Goal: Download file/media

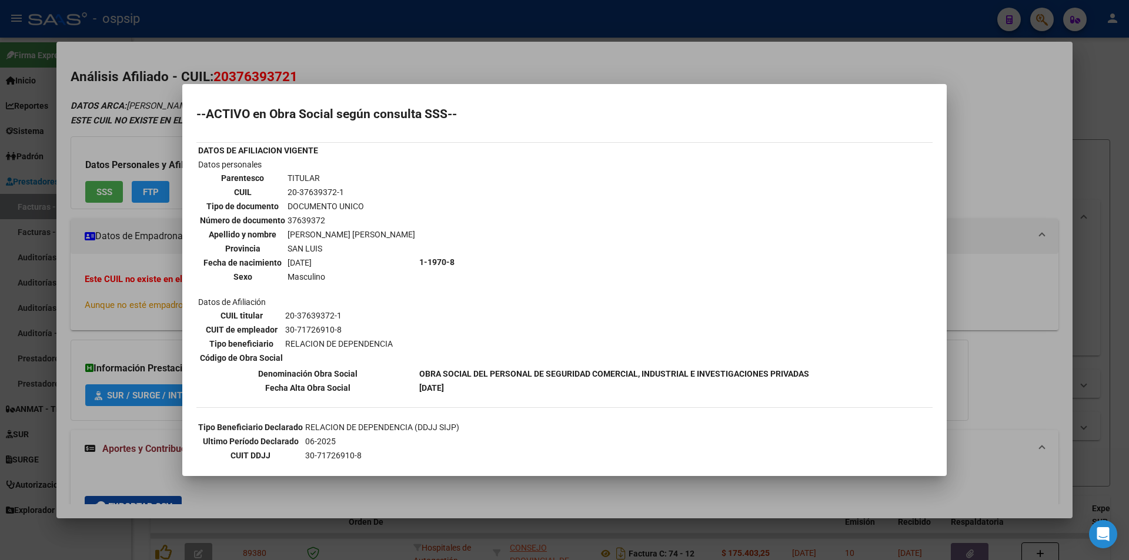
scroll to position [88, 0]
click at [285, 76] on div at bounding box center [564, 280] width 1129 height 560
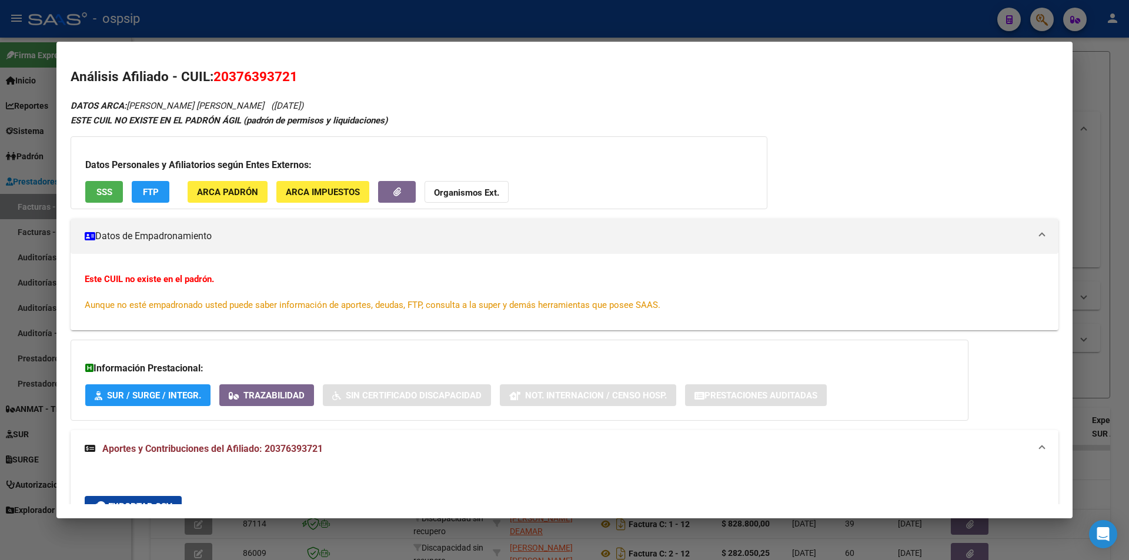
click at [309, 29] on div at bounding box center [564, 280] width 1129 height 560
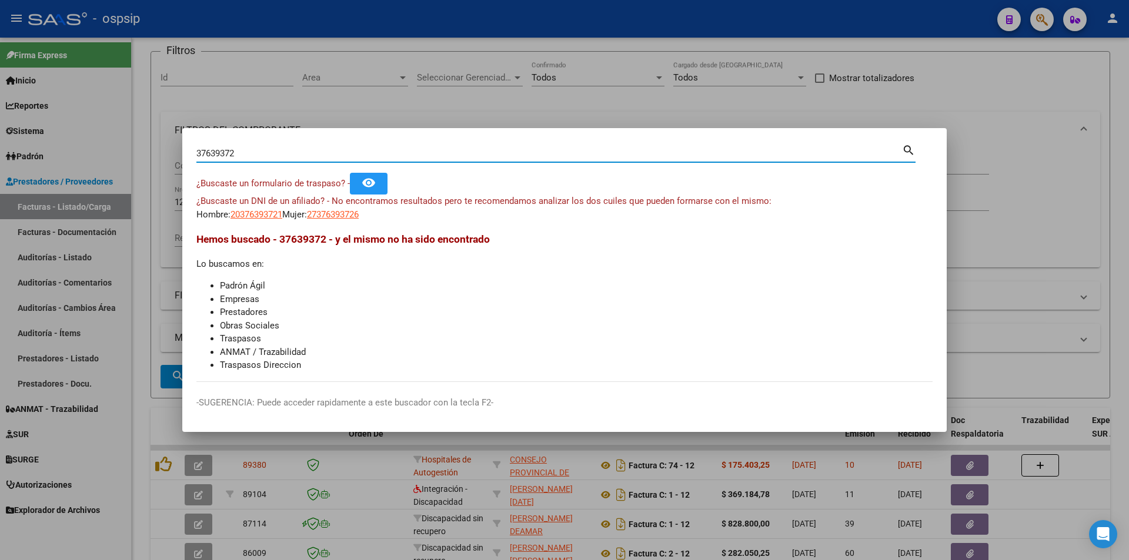
drag, startPoint x: 253, startPoint y: 153, endPoint x: 96, endPoint y: 152, distance: 157.0
click at [96, 152] on div "37639372 Buscar (apellido, dni, cuil, nro traspaso, cuit, obra social) search ¿…" at bounding box center [564, 280] width 1129 height 560
paste input "32727559"
type input "32727559"
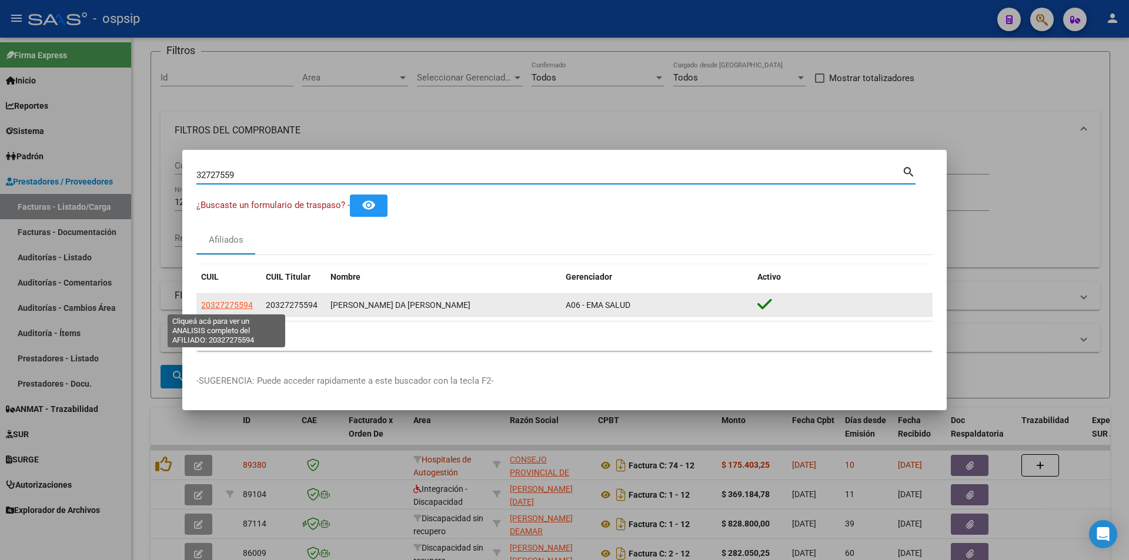
click at [237, 309] on span "20327275594" at bounding box center [227, 304] width 52 height 9
type textarea "20327275594"
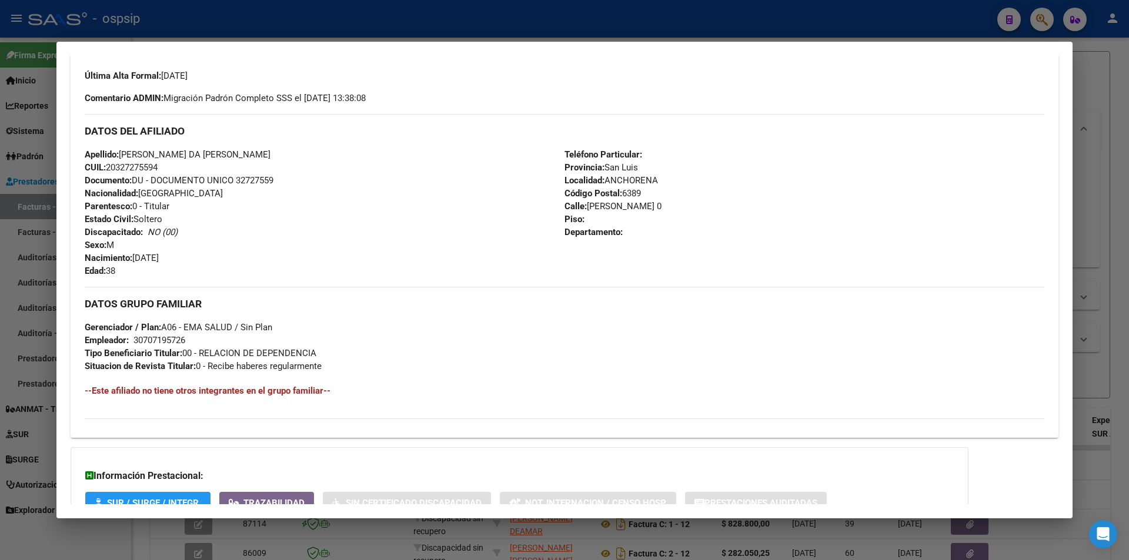
scroll to position [407, 0]
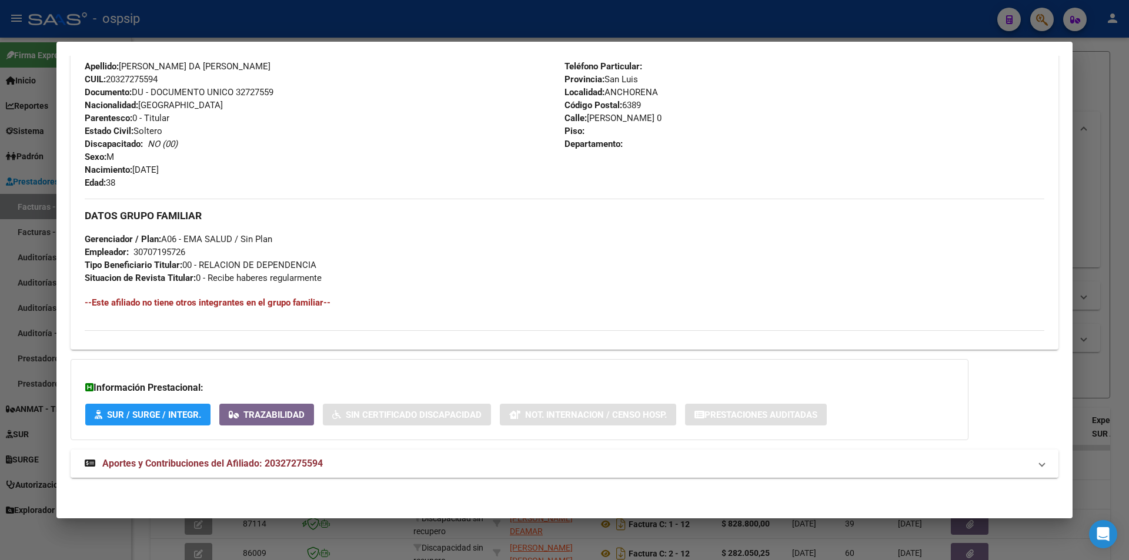
click at [296, 465] on span "Aportes y Contribuciones del Afiliado: 20327275594" at bounding box center [212, 463] width 220 height 11
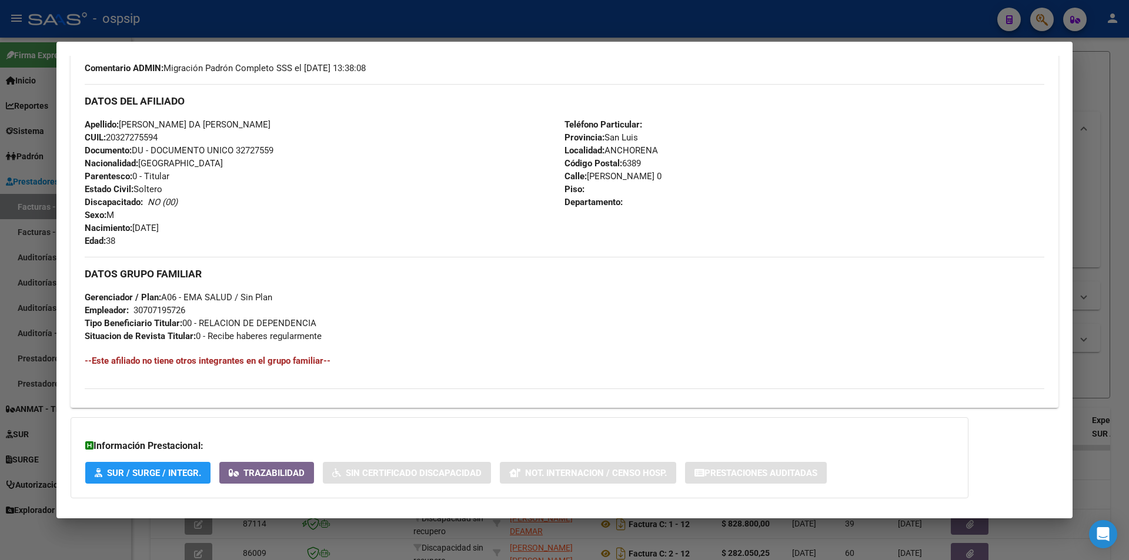
scroll to position [0, 0]
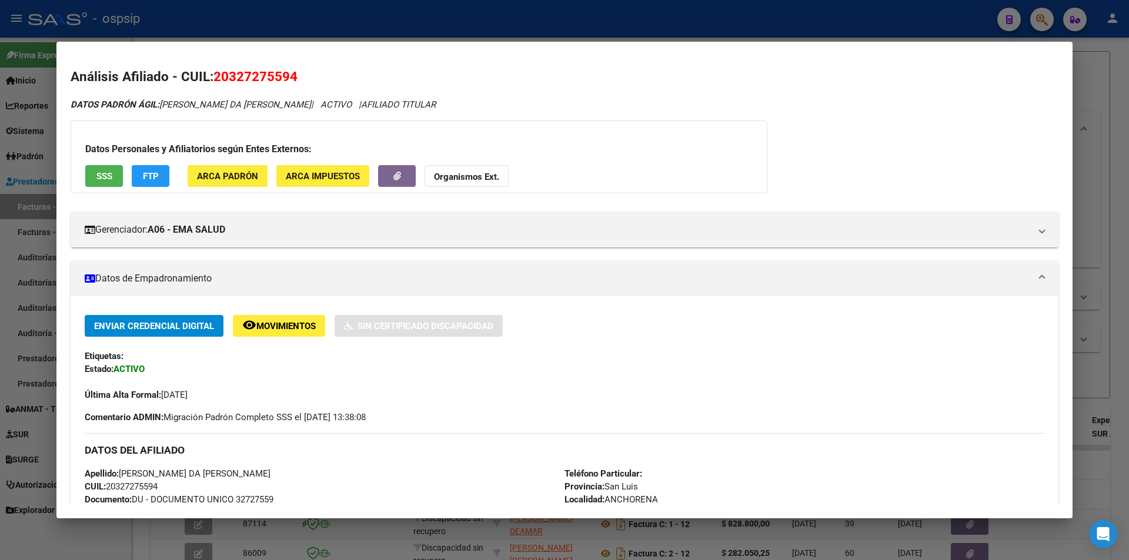
click at [255, 21] on div at bounding box center [564, 280] width 1129 height 560
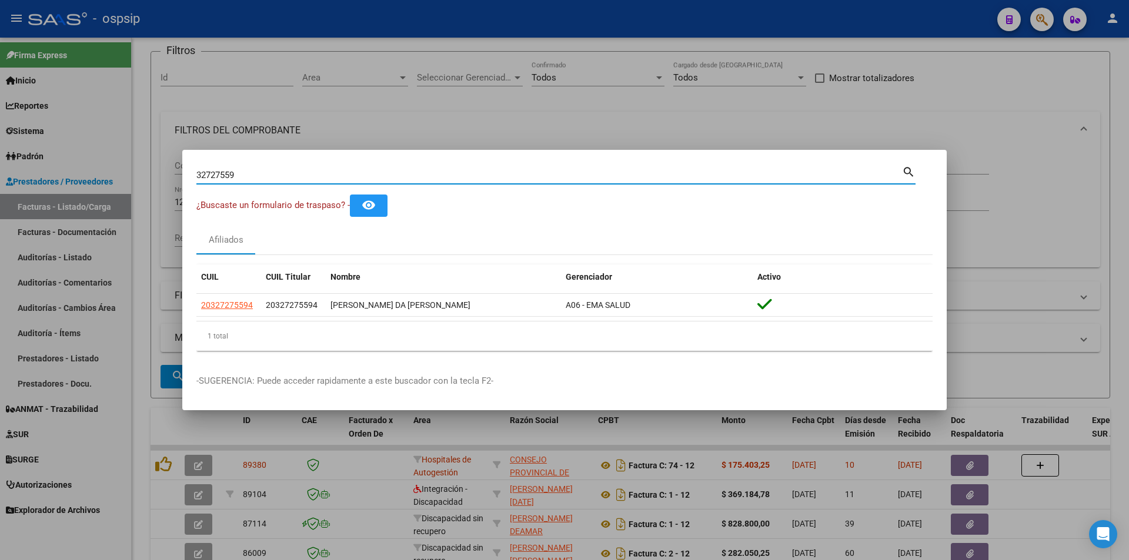
drag, startPoint x: 384, startPoint y: 176, endPoint x: 202, endPoint y: 181, distance: 182.3
click at [202, 181] on div "32727559 Buscar (apellido, dni, [PERSON_NAME], [PERSON_NAME], cuit, obra social)" at bounding box center [548, 175] width 705 height 18
type input "3"
paste input "45802405"
type input "45802405"
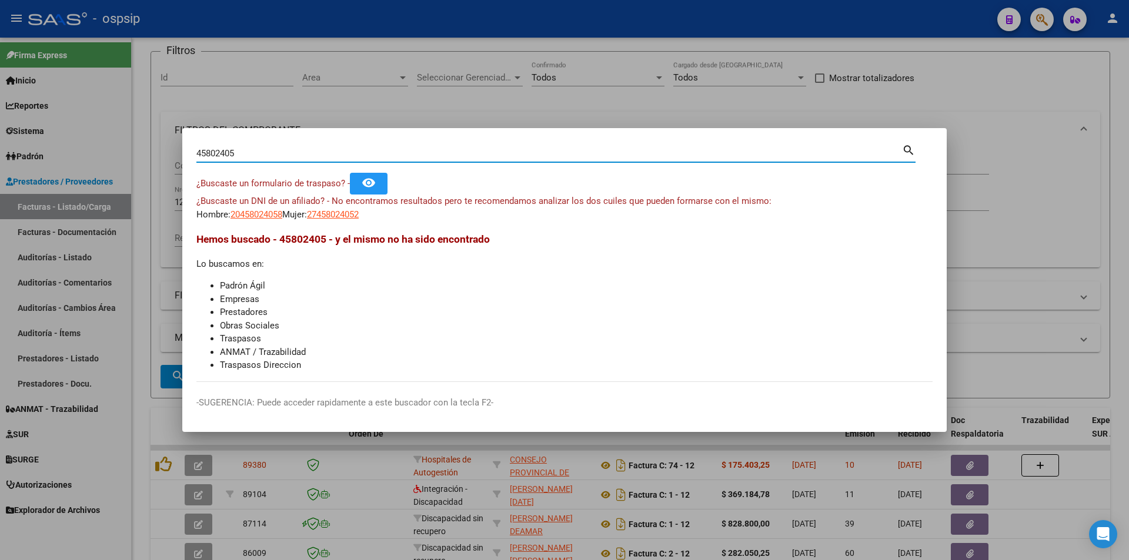
click at [392, 93] on div at bounding box center [564, 280] width 1129 height 560
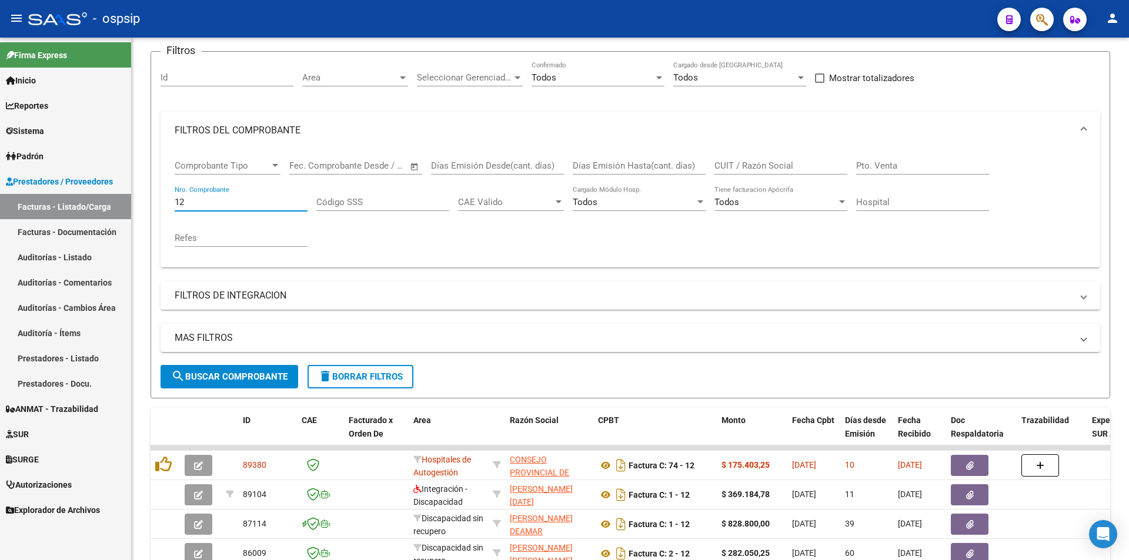
drag, startPoint x: 201, startPoint y: 205, endPoint x: 56, endPoint y: 182, distance: 146.3
click at [56, 182] on mat-sidenav-container "Firma Express Inicio Calendario SSS Instructivos Contacto OS Reportes Egresos D…" at bounding box center [564, 299] width 1129 height 523
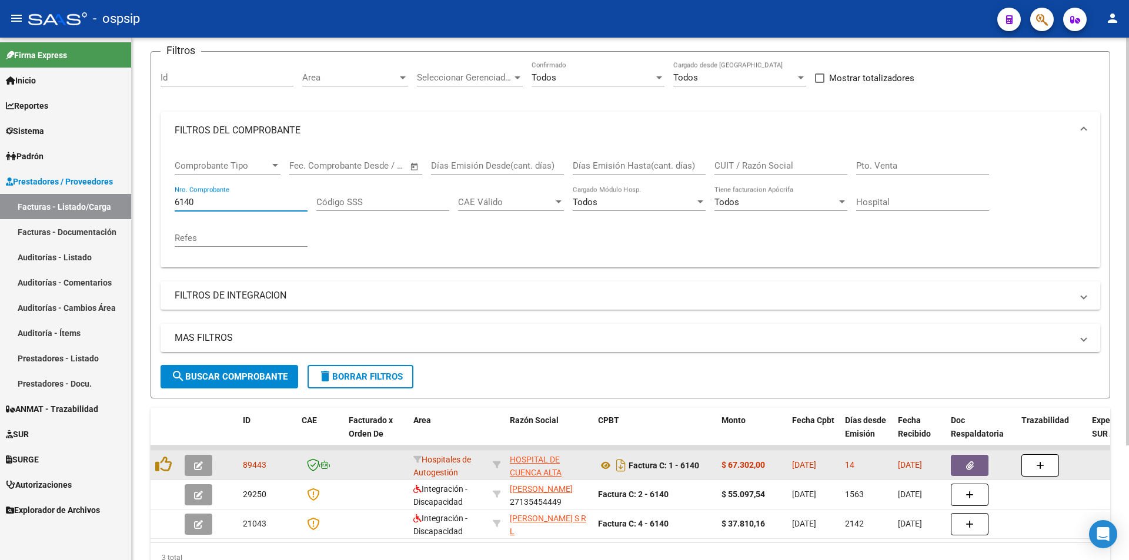
click at [976, 466] on button "button" at bounding box center [970, 465] width 38 height 21
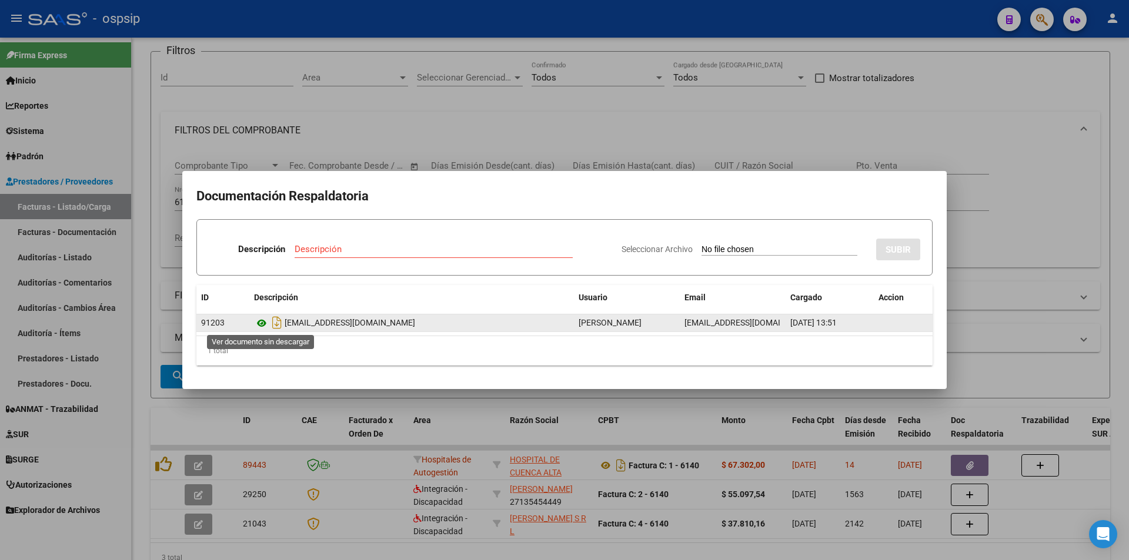
click at [262, 327] on icon at bounding box center [261, 323] width 15 height 14
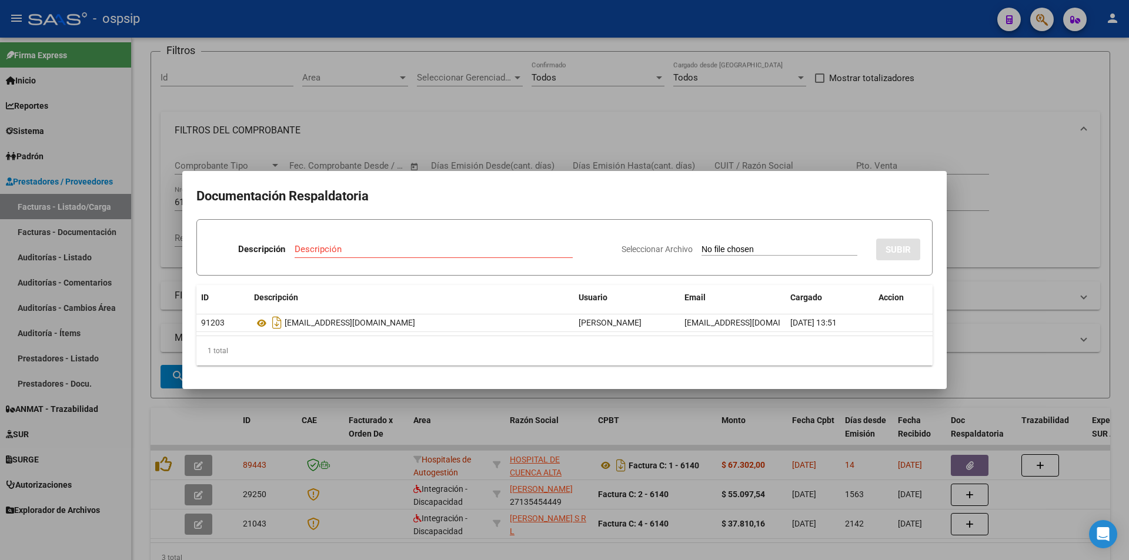
click at [538, 140] on div at bounding box center [564, 280] width 1129 height 560
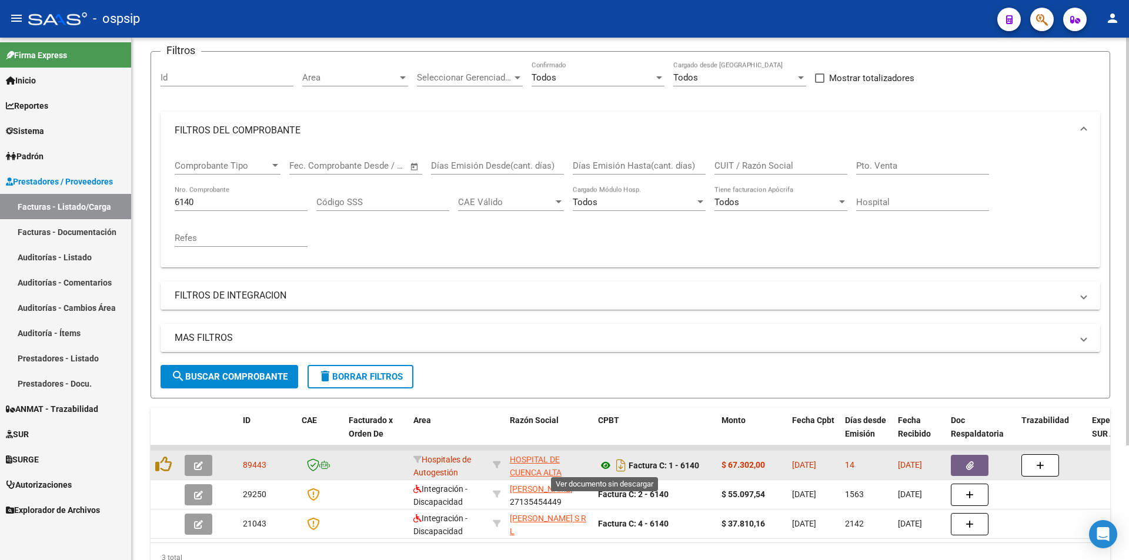
click at [603, 465] on icon at bounding box center [605, 466] width 15 height 14
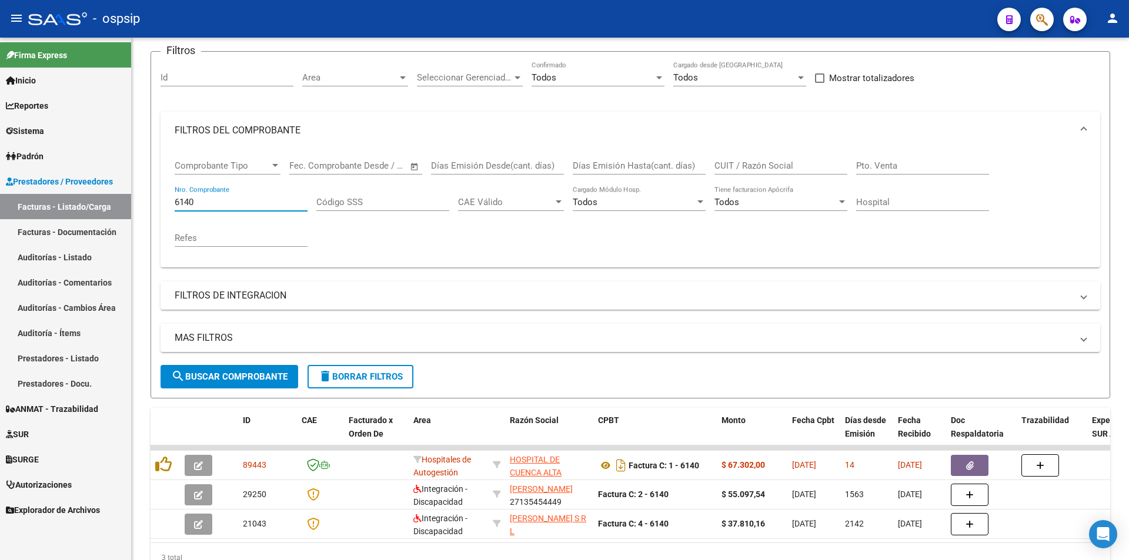
drag, startPoint x: 212, startPoint y: 203, endPoint x: 0, endPoint y: 173, distance: 213.7
click at [0, 173] on mat-sidenav-container "Firma Express Inicio Calendario SSS Instructivos Contacto OS Reportes Egresos D…" at bounding box center [564, 299] width 1129 height 523
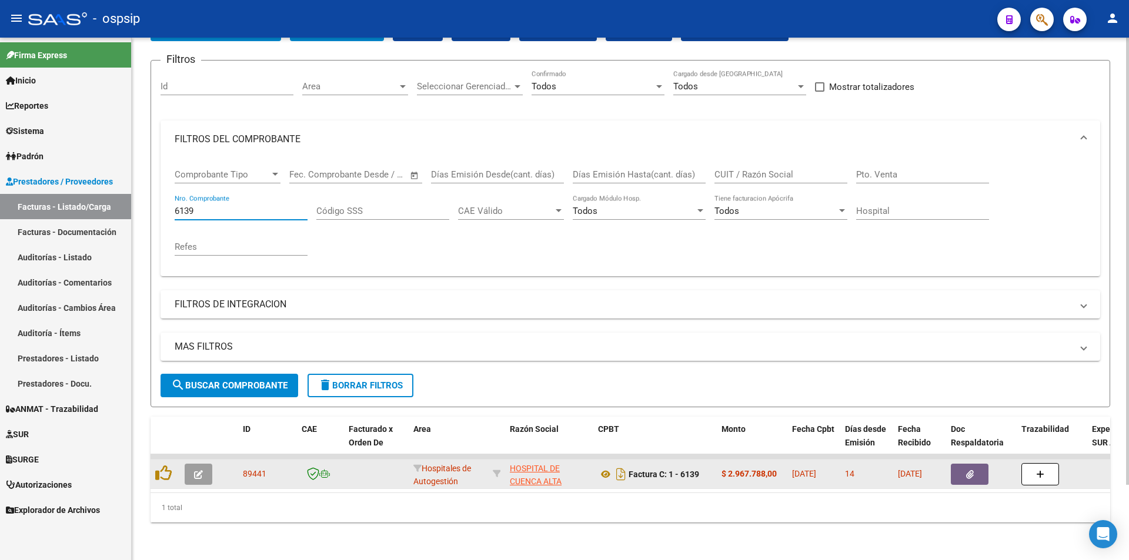
type input "6139"
click at [968, 470] on icon "button" at bounding box center [970, 474] width 8 height 9
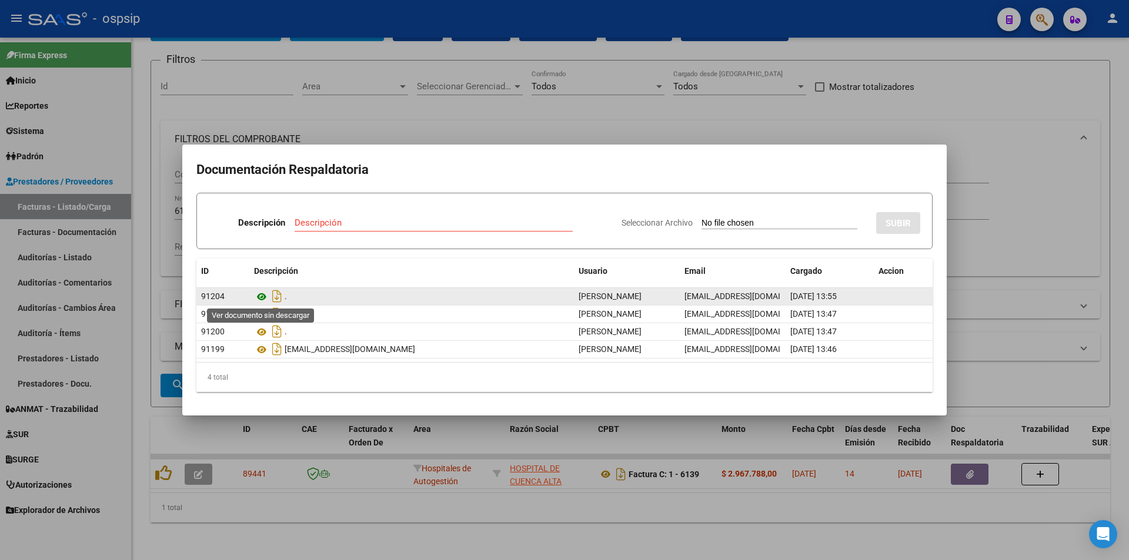
click at [262, 293] on icon at bounding box center [261, 297] width 15 height 14
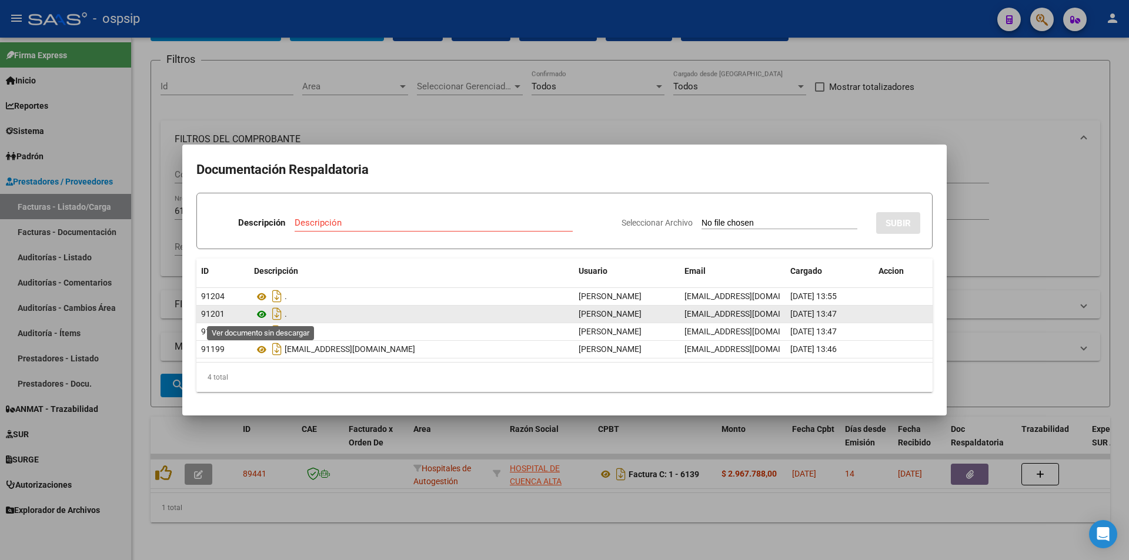
click at [264, 319] on icon at bounding box center [261, 314] width 15 height 14
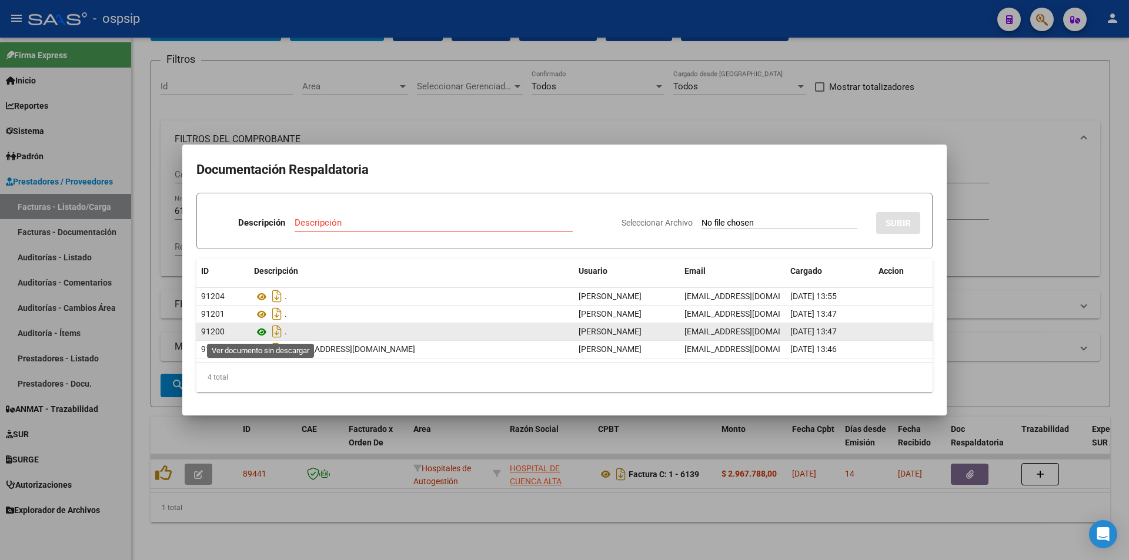
click at [263, 333] on icon at bounding box center [261, 332] width 15 height 14
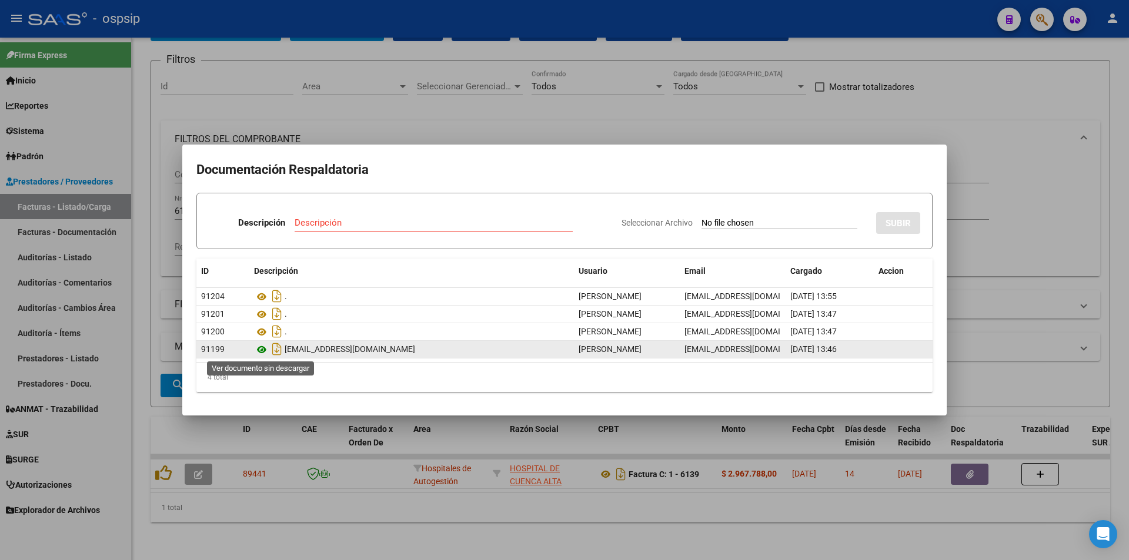
click at [262, 350] on icon at bounding box center [261, 350] width 15 height 14
